Goal: Transaction & Acquisition: Purchase product/service

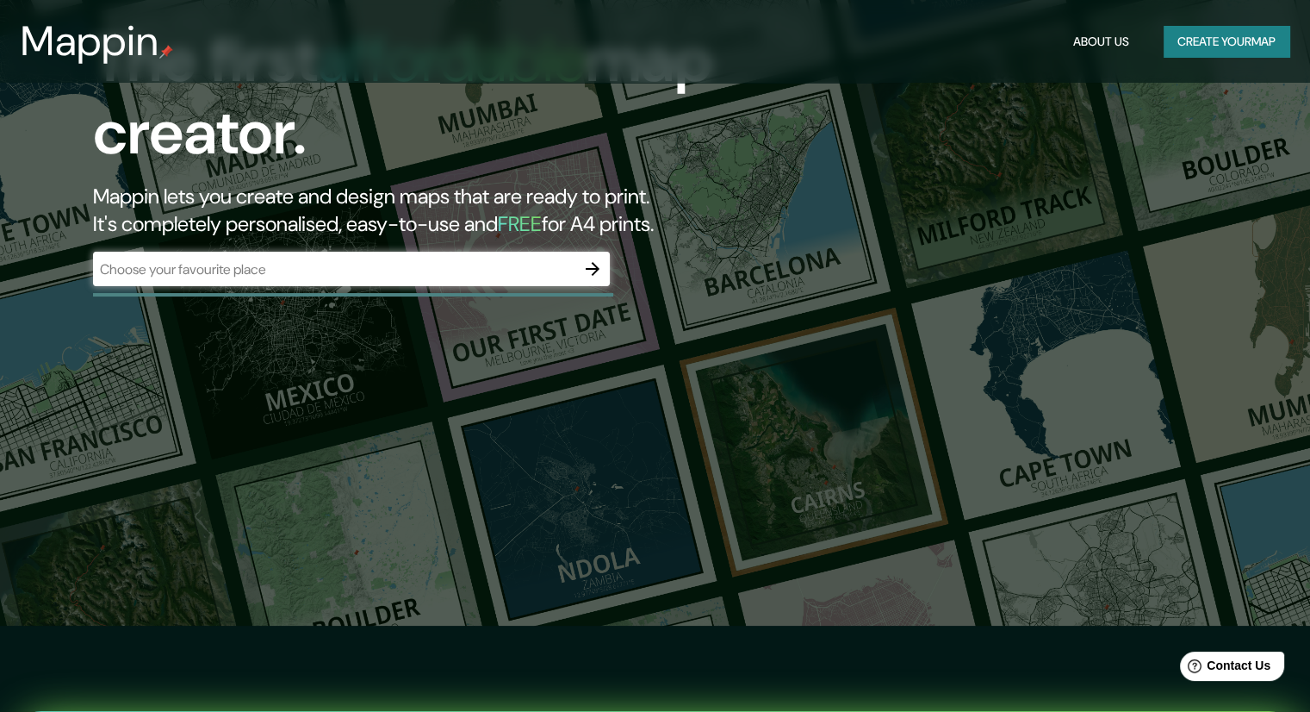
click at [353, 281] on div "​" at bounding box center [351, 269] width 517 height 34
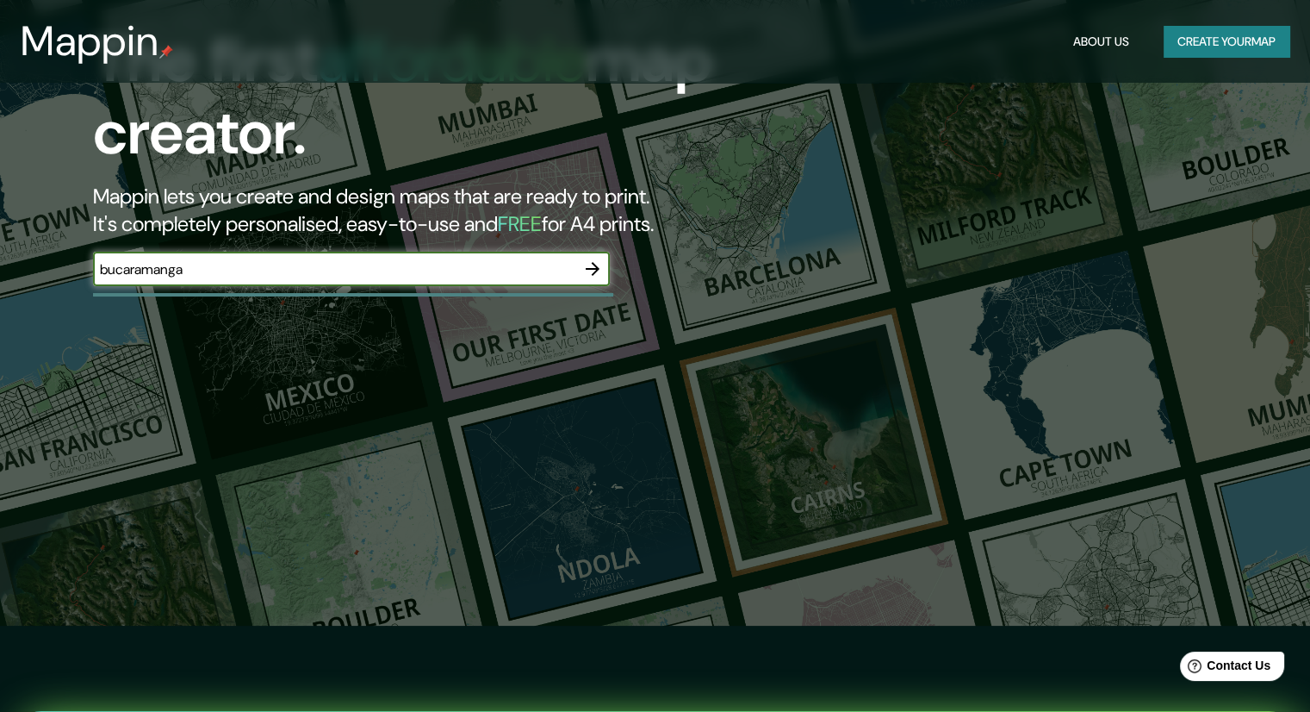
type input "bucaramanga"
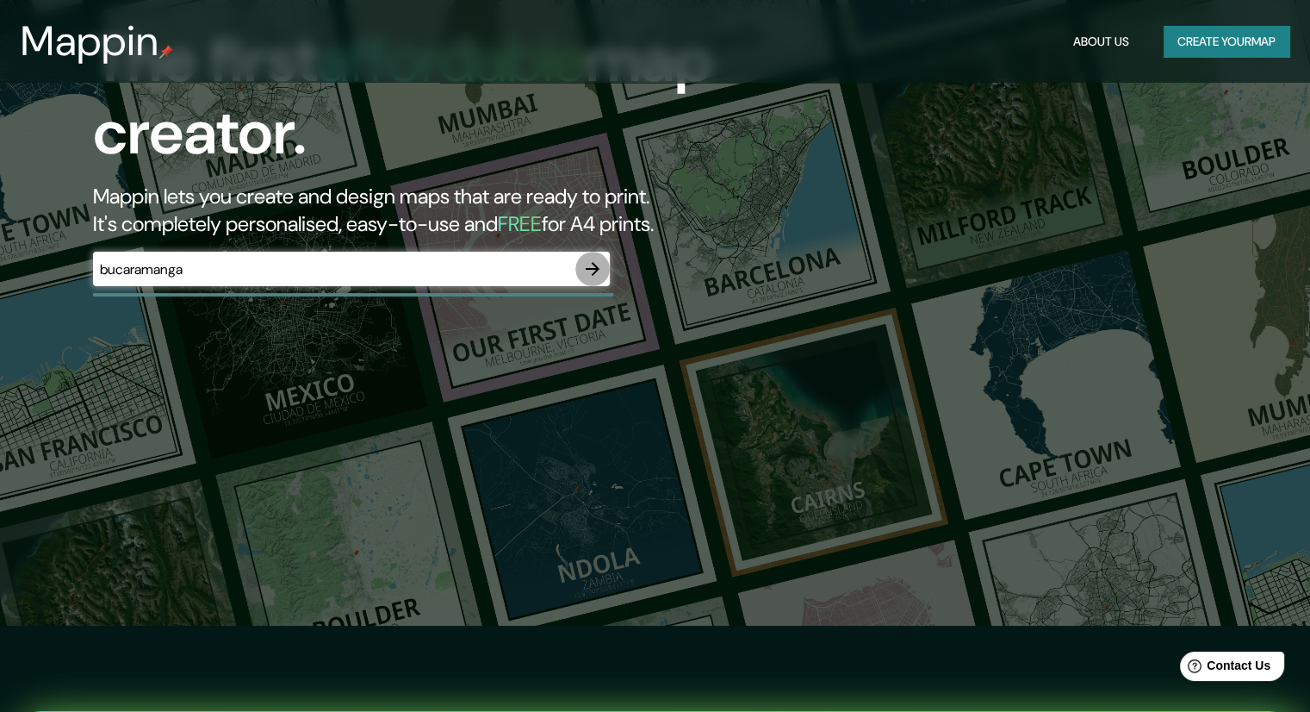
click at [594, 258] on icon "button" at bounding box center [592, 268] width 21 height 21
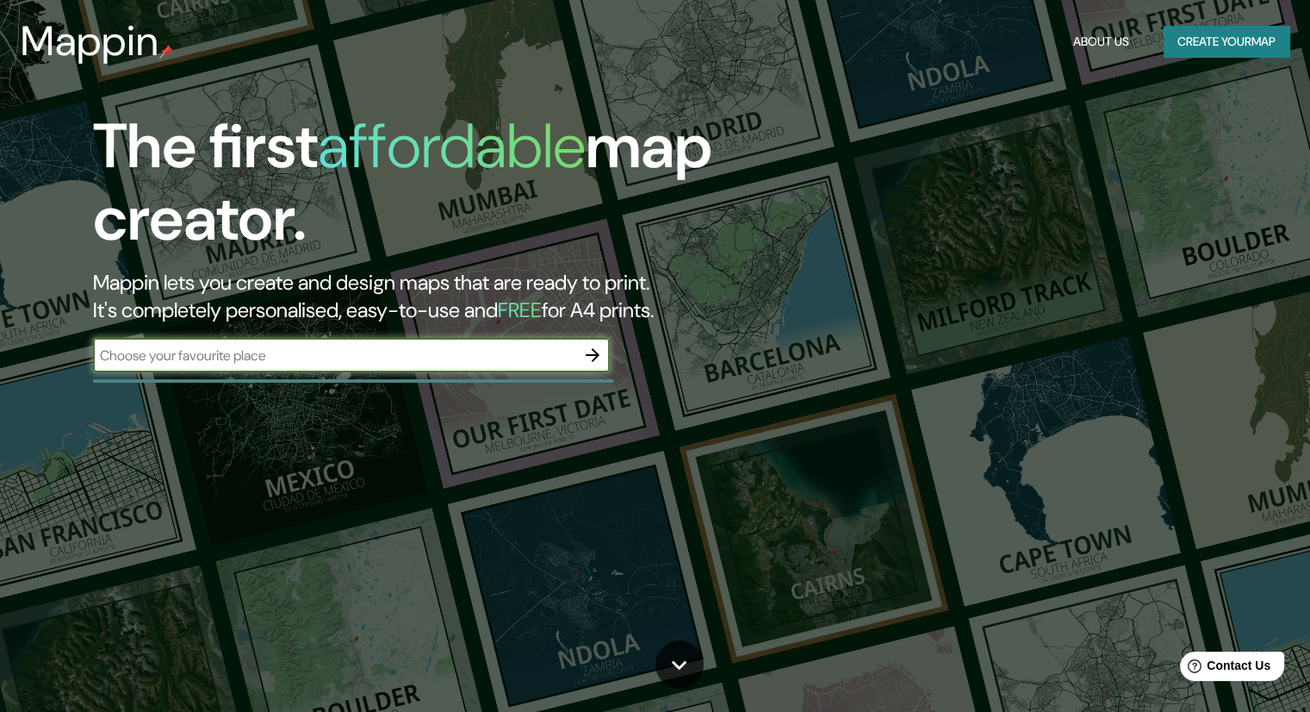
click at [533, 356] on input "text" at bounding box center [334, 355] width 482 height 20
click at [1164, 40] on button "Create your map" at bounding box center [1227, 42] width 126 height 32
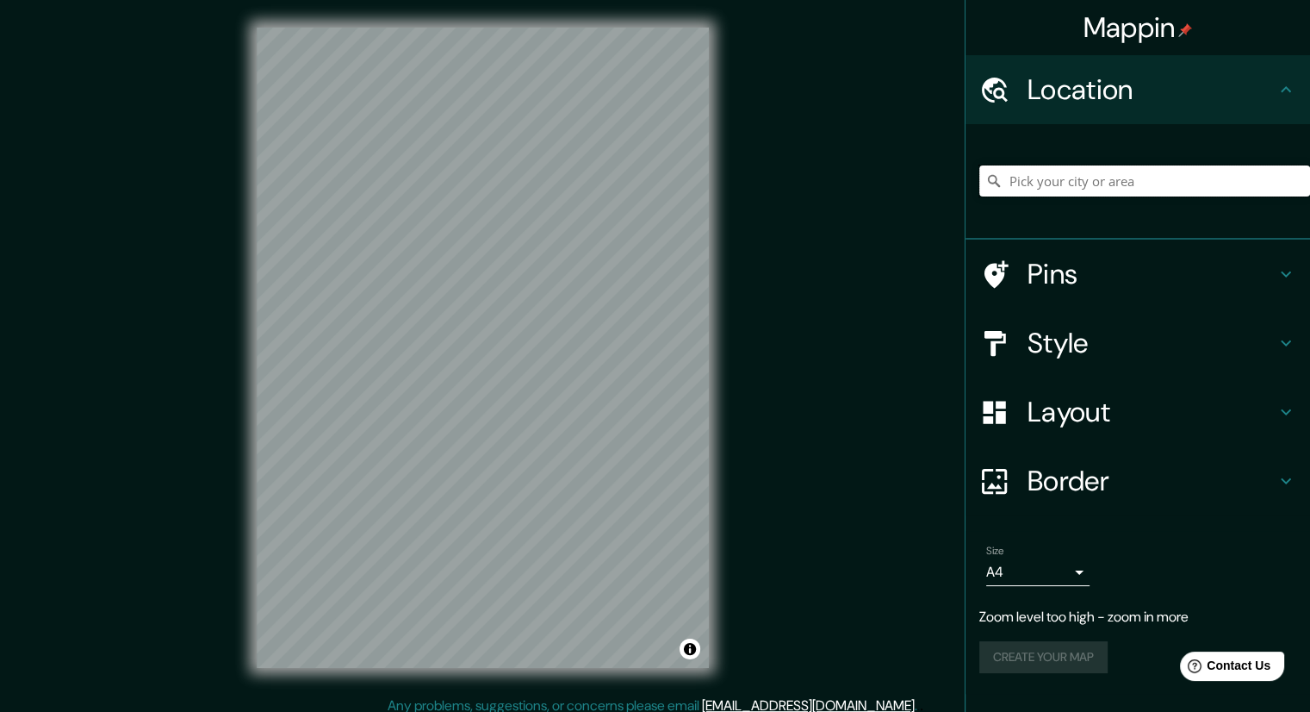
click at [1067, 190] on input "Pick your city or area" at bounding box center [1145, 180] width 331 height 31
type input "bucaramanga"
